Goal: Obtain resource: Download file/media

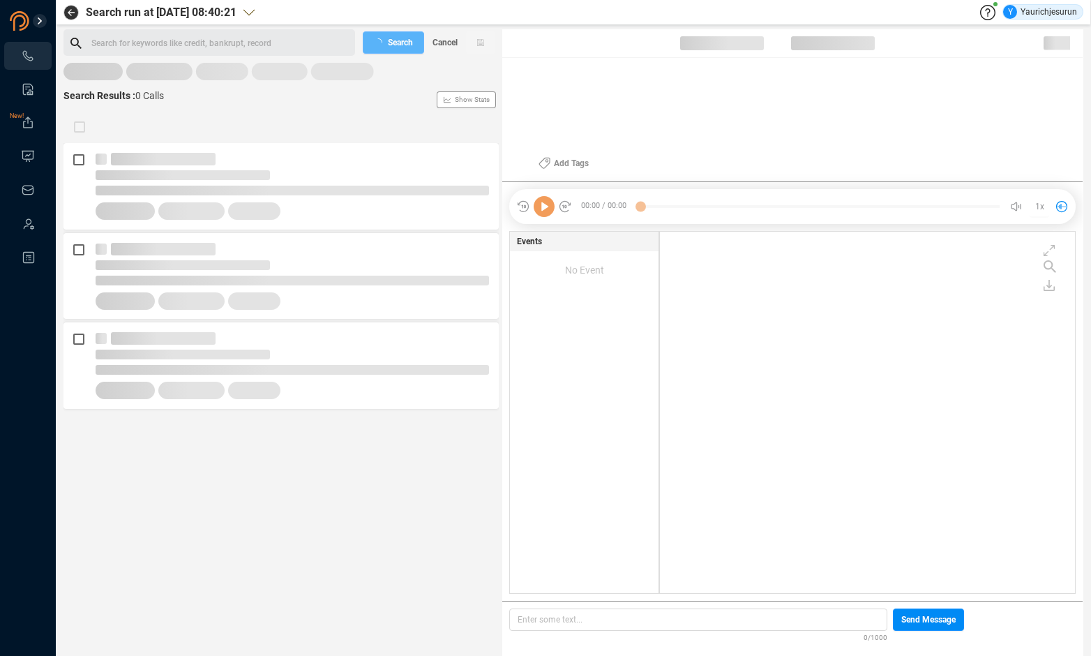
scroll to position [359, 408]
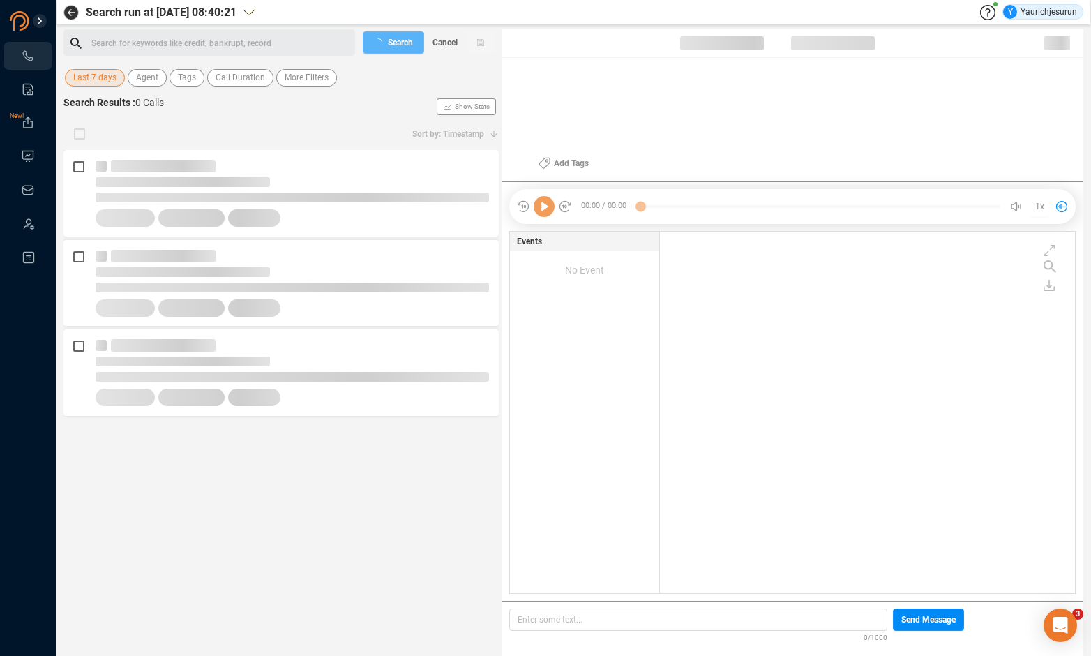
click at [93, 77] on span "Last 7 days" at bounding box center [94, 77] width 43 height 17
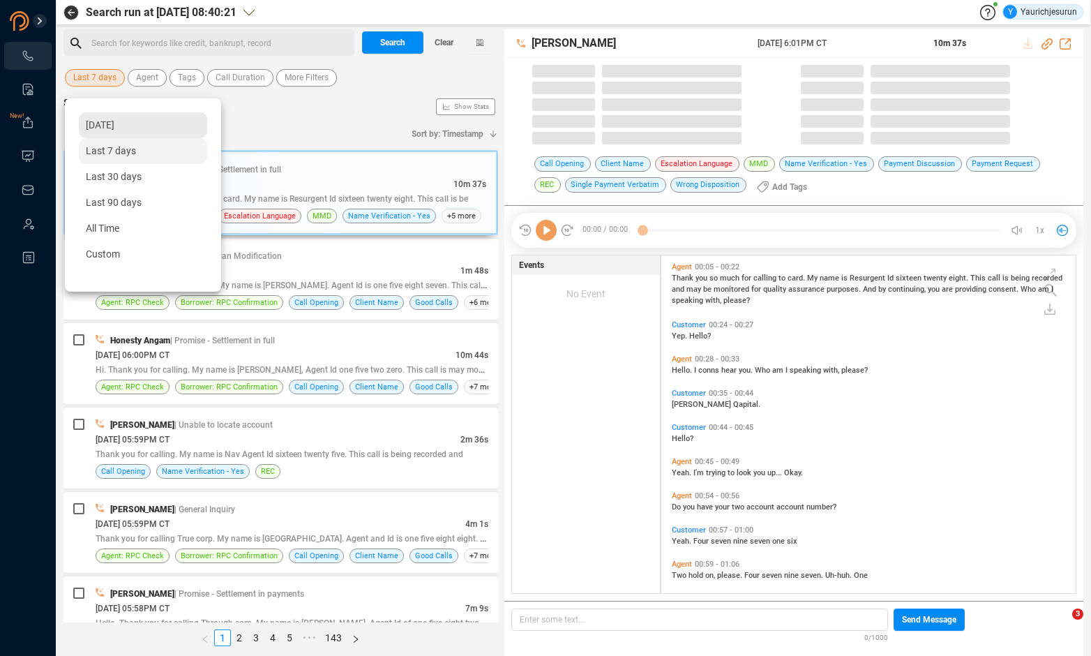
click at [108, 126] on span "[DATE]" at bounding box center [100, 124] width 29 height 11
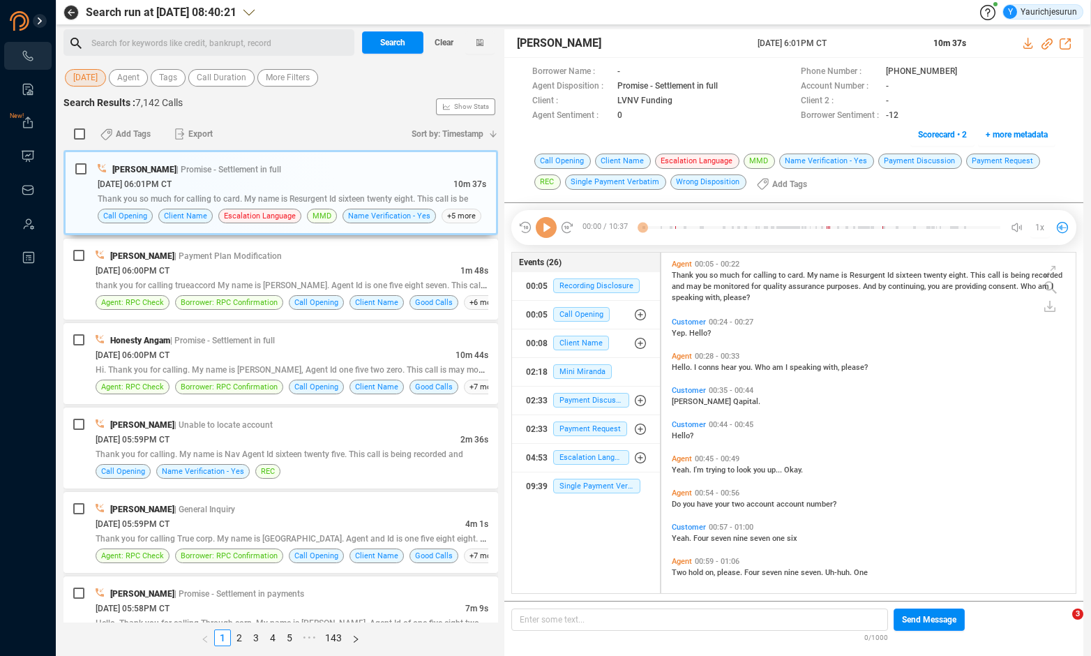
scroll to position [338, 407]
click at [310, 72] on span "More Filters" at bounding box center [288, 77] width 44 height 17
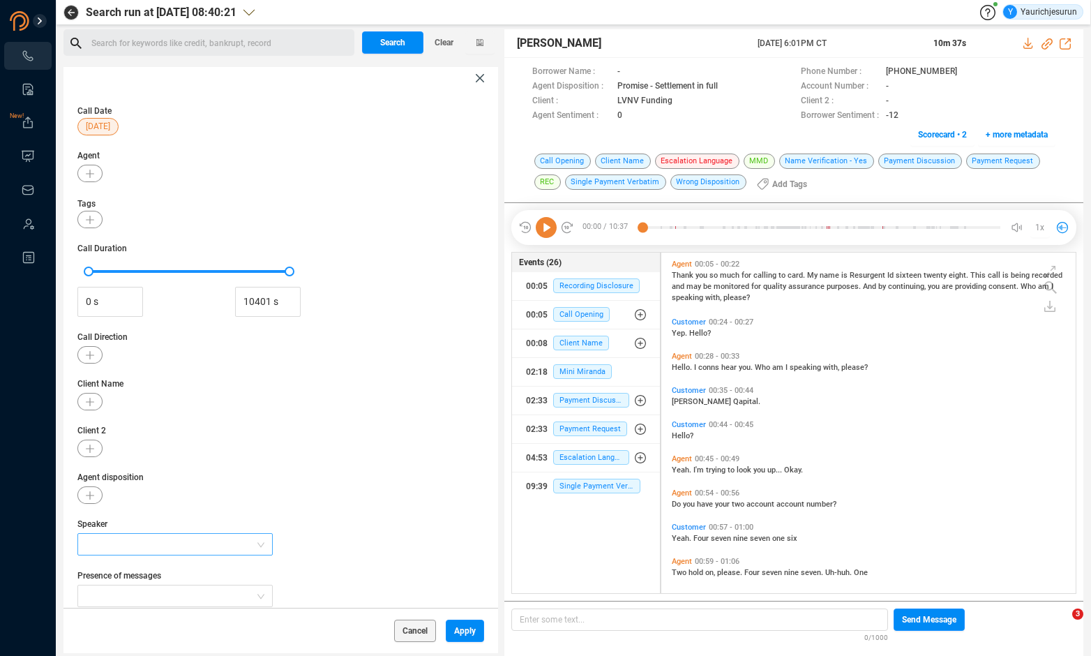
scroll to position [55, 0]
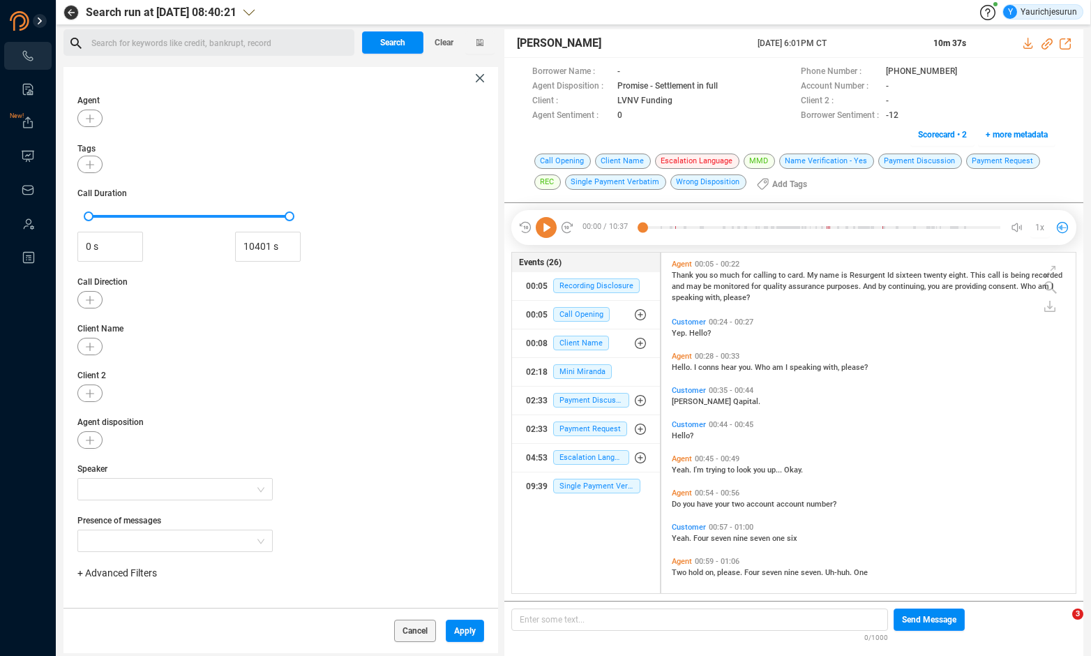
click at [143, 574] on span "+ Advanced Filters" at bounding box center [117, 572] width 80 height 11
click at [139, 521] on span "Phone Number" at bounding box center [123, 518] width 65 height 11
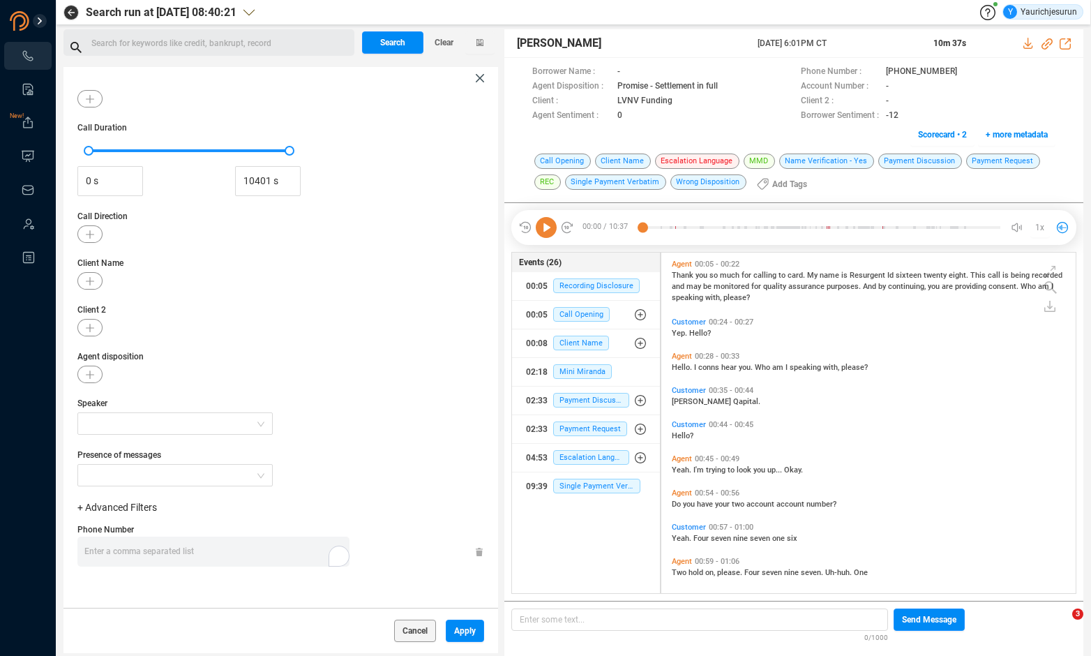
click at [215, 555] on div "Enter a comma separated list ﻿" at bounding box center [216, 552] width 265 height 30
click at [467, 632] on span "Apply" at bounding box center [465, 631] width 22 height 22
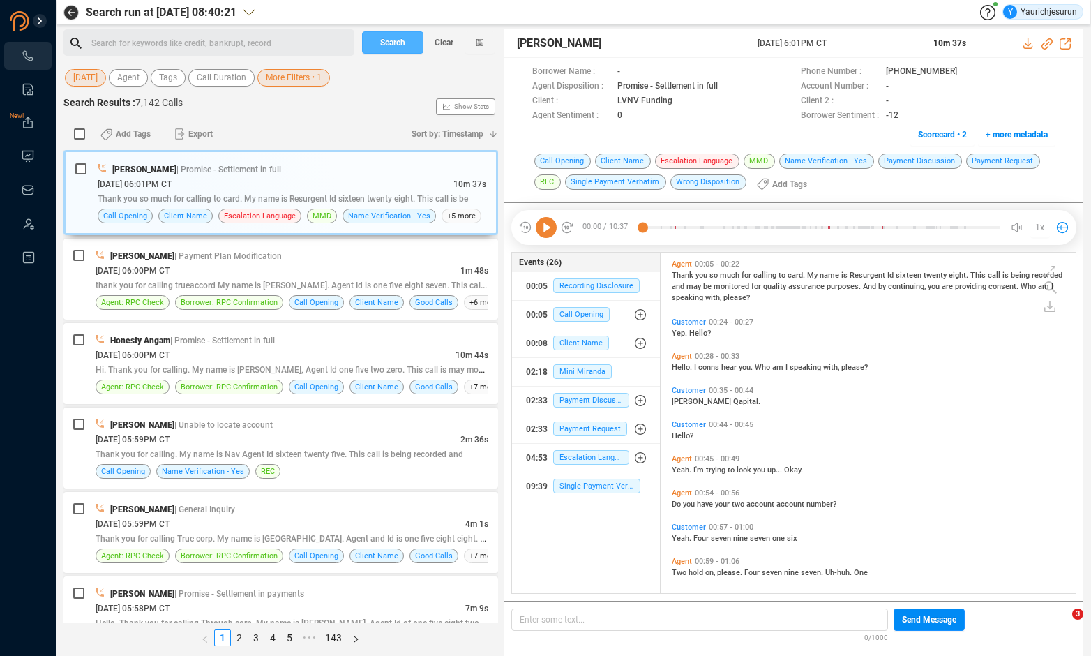
click at [406, 46] on button "Search" at bounding box center [392, 42] width 61 height 22
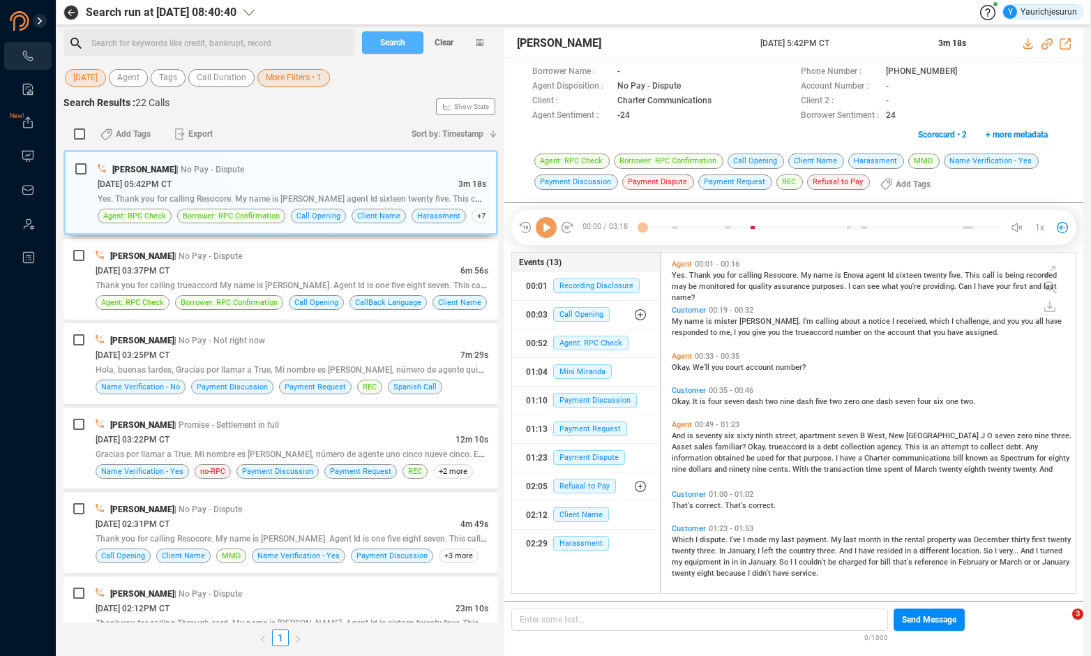
scroll to position [338, 407]
click at [79, 136] on input "checkbox" at bounding box center [79, 133] width 11 height 11
checkbox input "true"
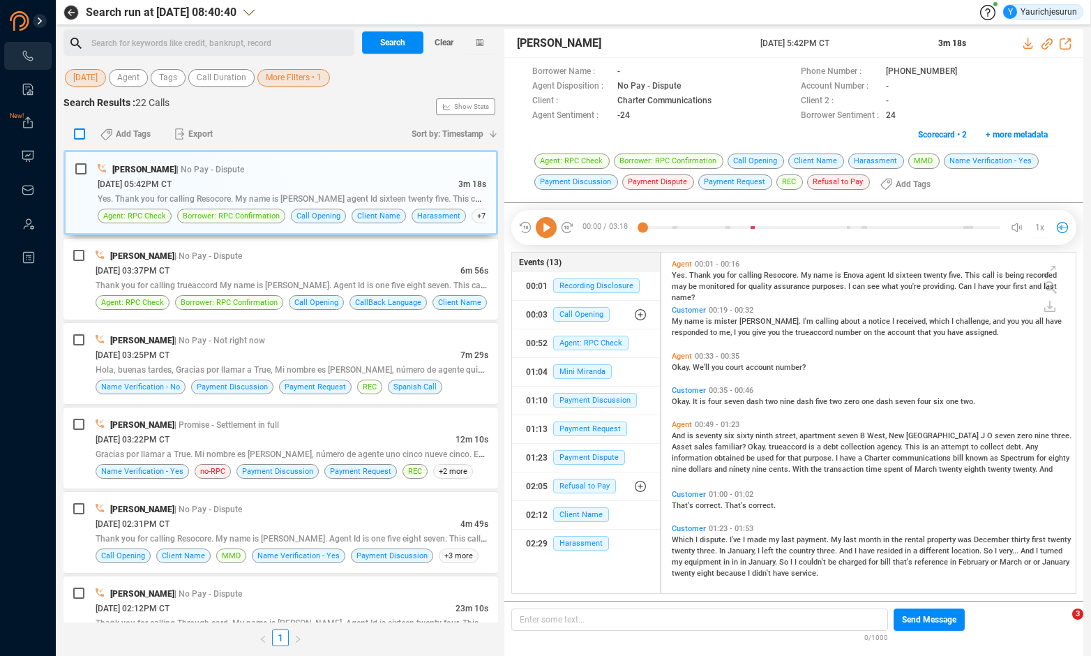
checkbox input "true"
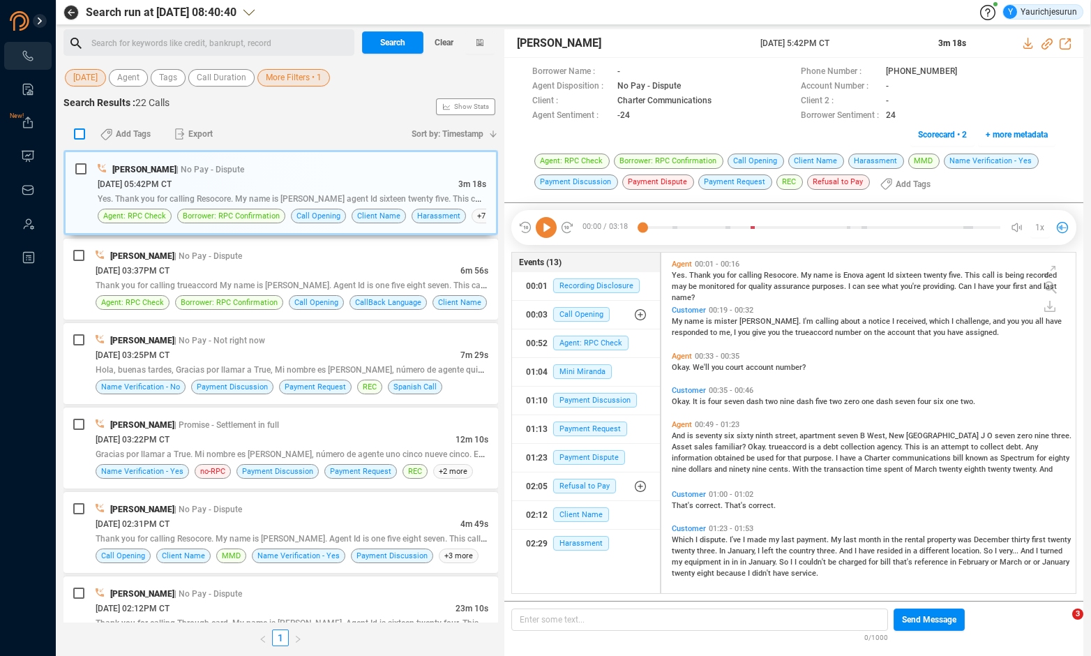
checkbox input "true"
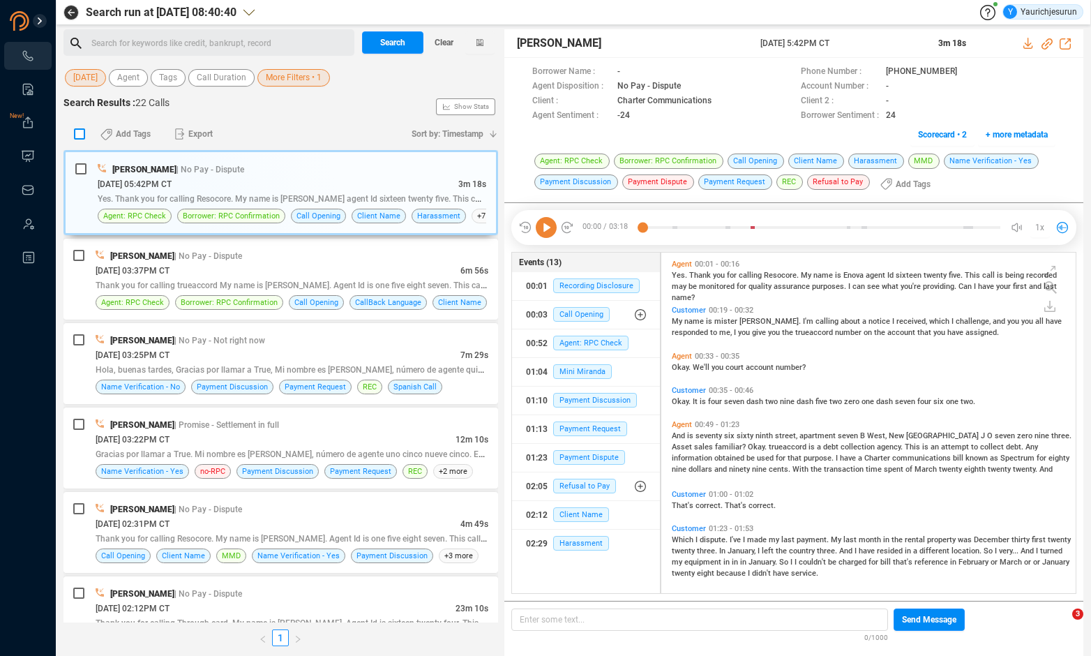
checkbox input "true"
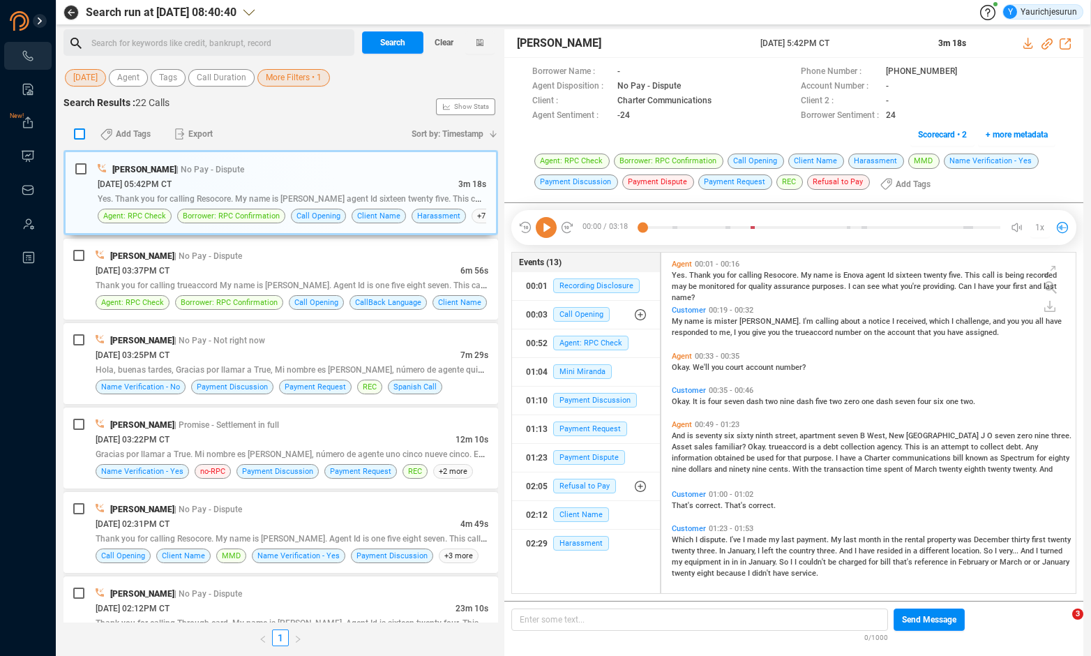
checkbox input "true"
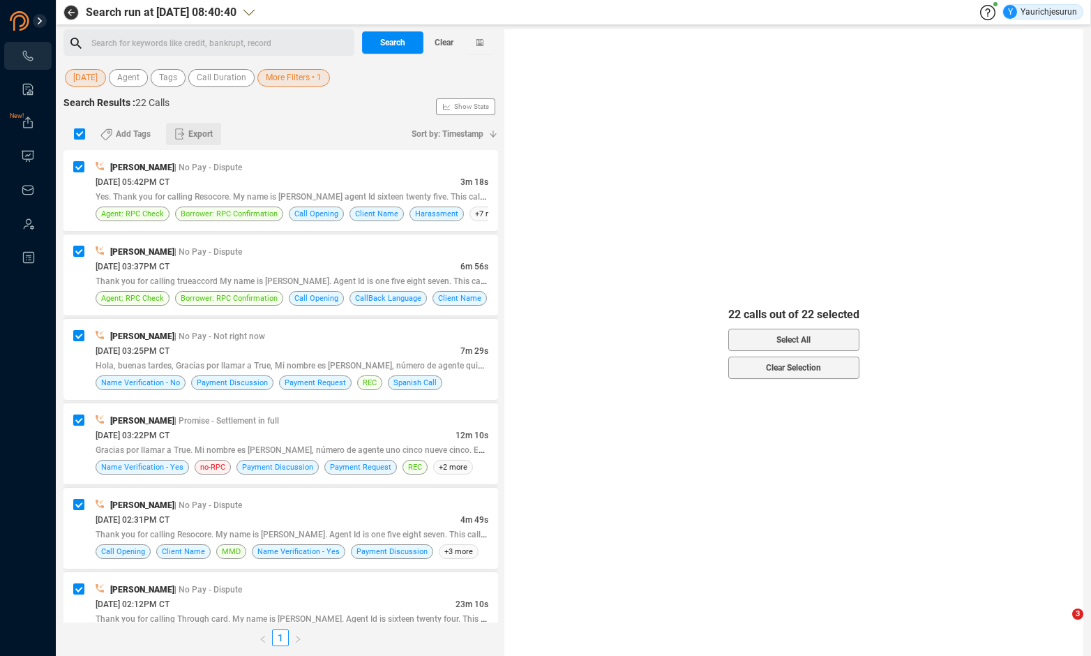
click at [207, 135] on span "Export" at bounding box center [200, 134] width 24 height 22
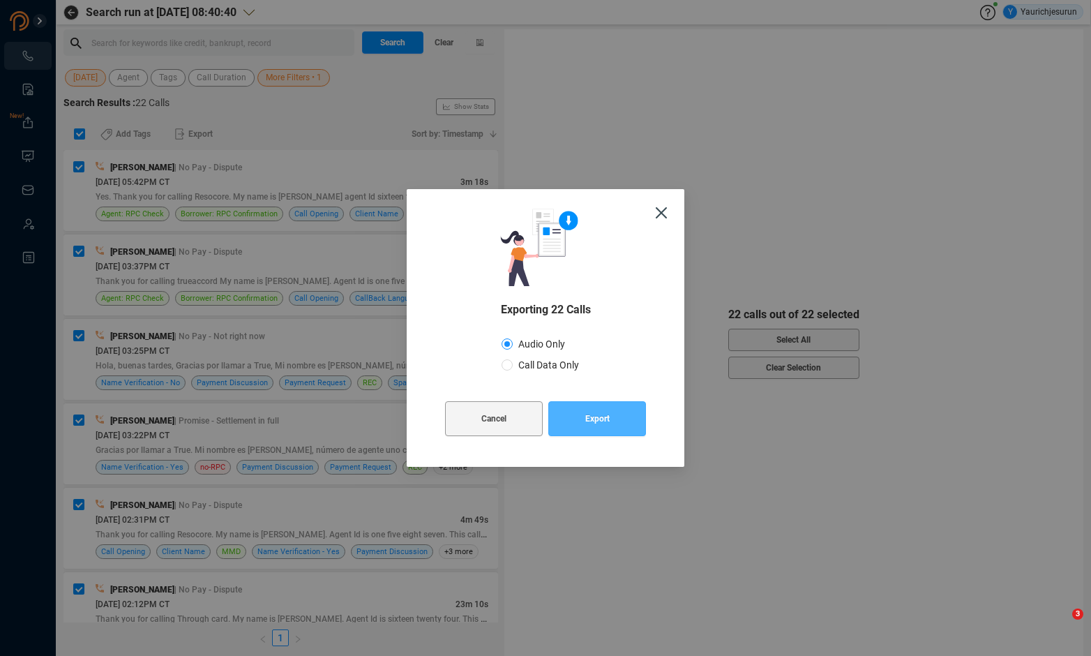
click at [627, 415] on button "Export" at bounding box center [597, 418] width 98 height 35
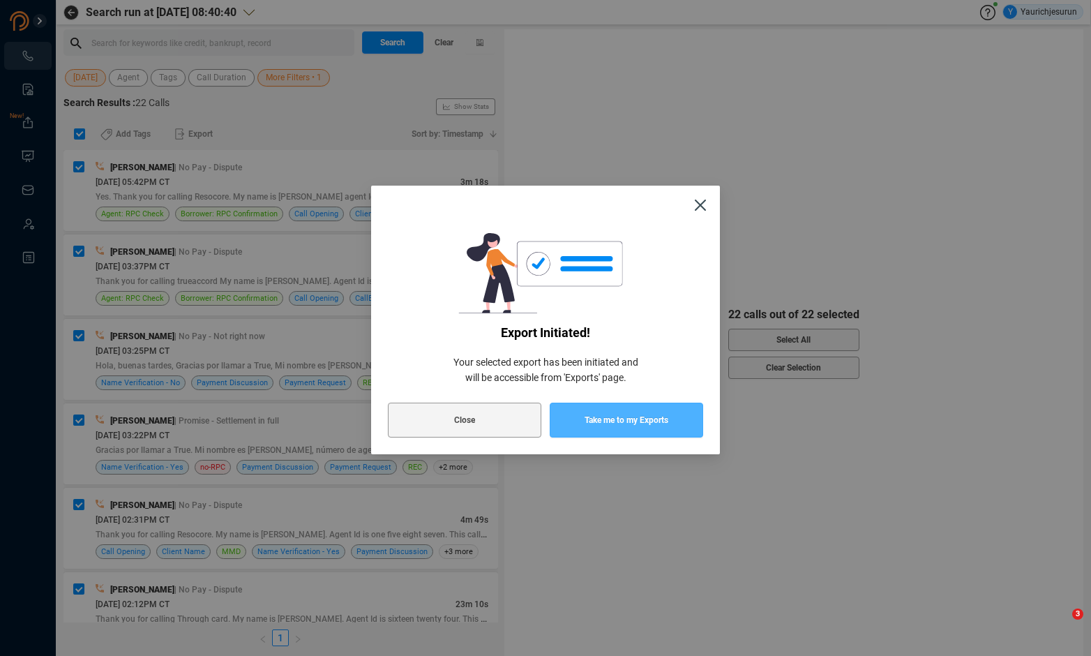
click at [627, 415] on span "Take me to my Exports" at bounding box center [627, 420] width 84 height 35
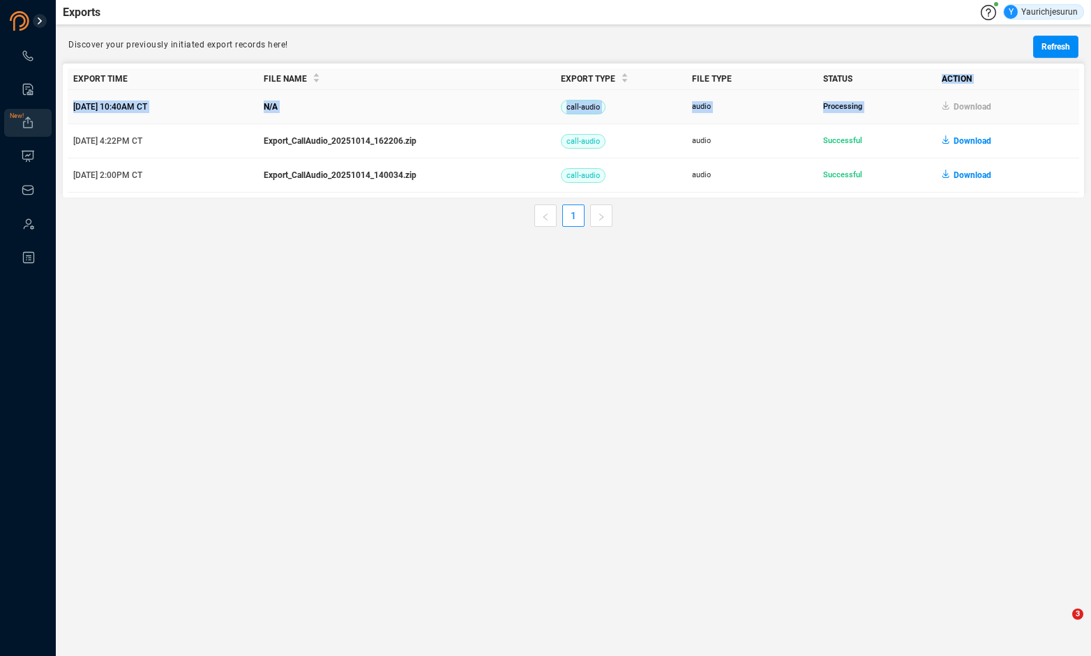
drag, startPoint x: 966, startPoint y: 102, endPoint x: 973, endPoint y: 105, distance: 7.5
click at [973, 104] on table "Export Time File Name Export Type File Type Status Action [DATE] 10:40AM CT N/A…" at bounding box center [574, 130] width 1012 height 124
click at [970, 328] on main "Exports Y Yaurichjesurun Discover your previously initiated export records here…" at bounding box center [573, 328] width 1035 height 656
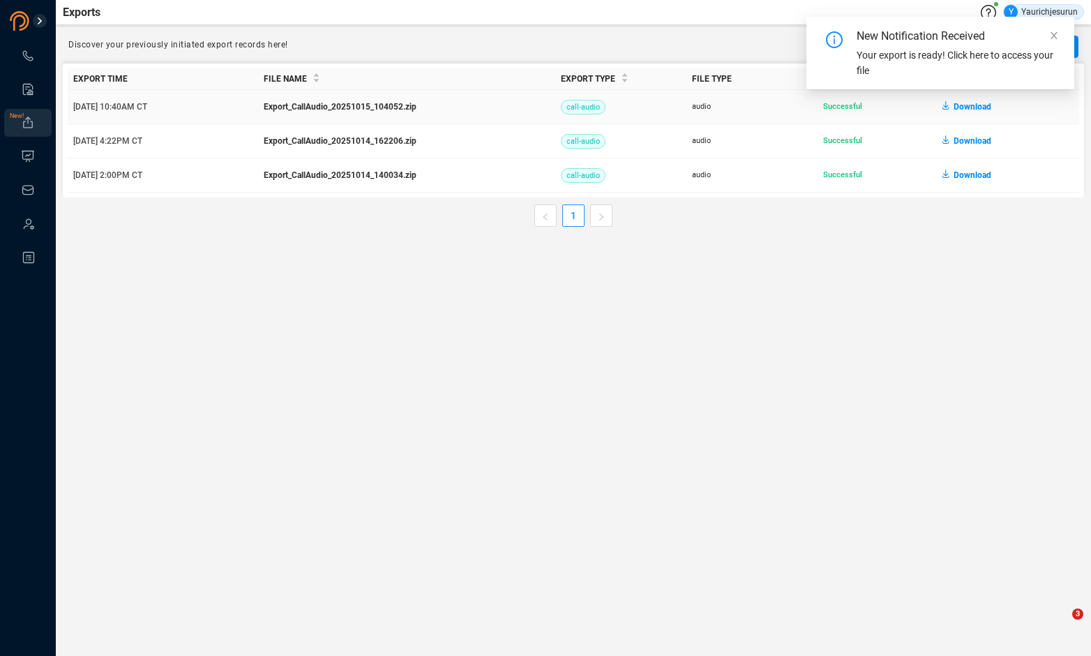
click at [975, 111] on span "Download" at bounding box center [973, 107] width 38 height 22
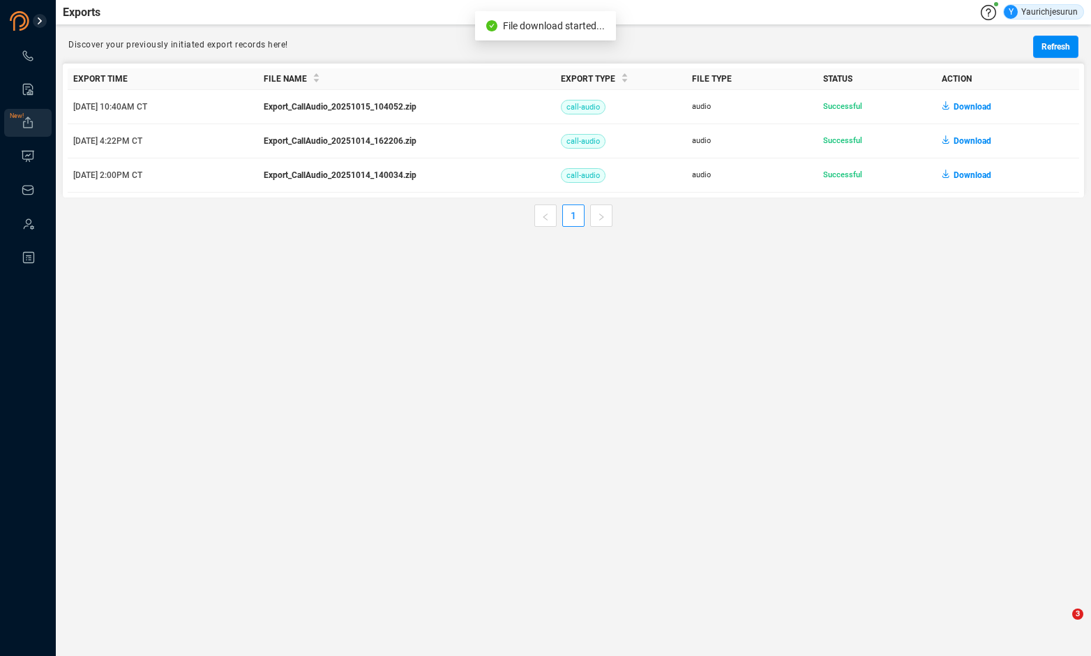
click at [504, 477] on main "Exports Y Yaurichjesurun Discover your previously initiated export records here…" at bounding box center [573, 328] width 1035 height 656
